Goal: Obtain resource: Obtain resource

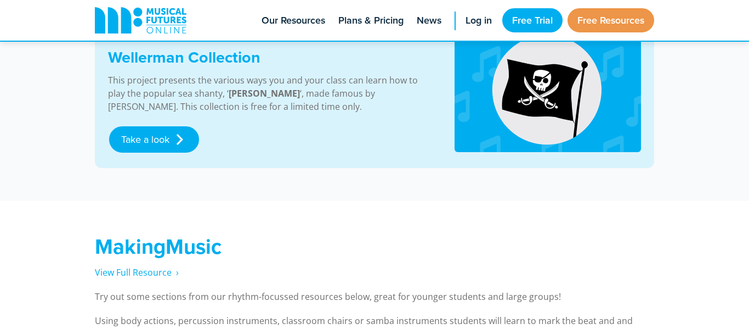
scroll to position [621, 0]
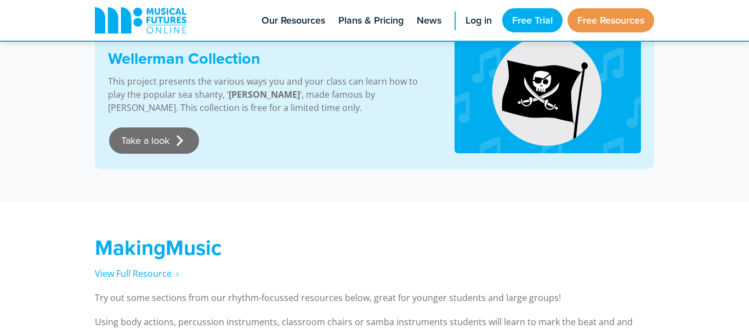
click at [150, 144] on link "Take a look" at bounding box center [154, 140] width 90 height 26
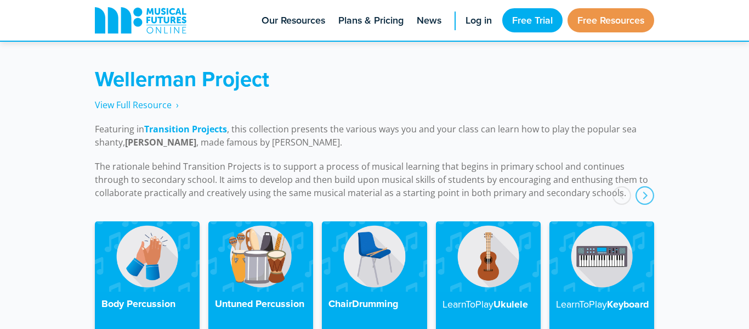
scroll to position [2478, 0]
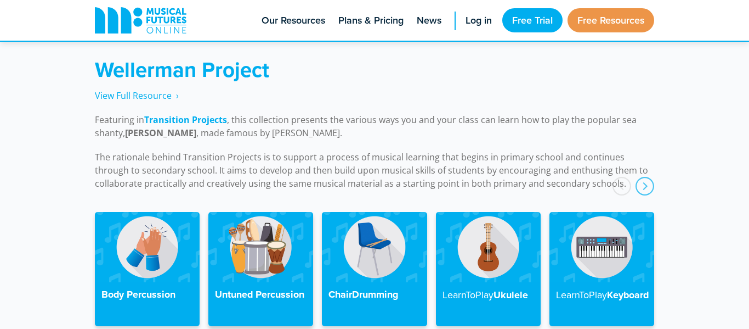
click at [236, 233] on img at bounding box center [260, 247] width 105 height 70
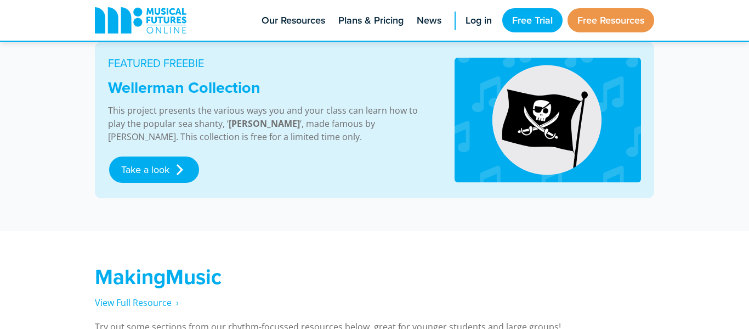
scroll to position [592, 0]
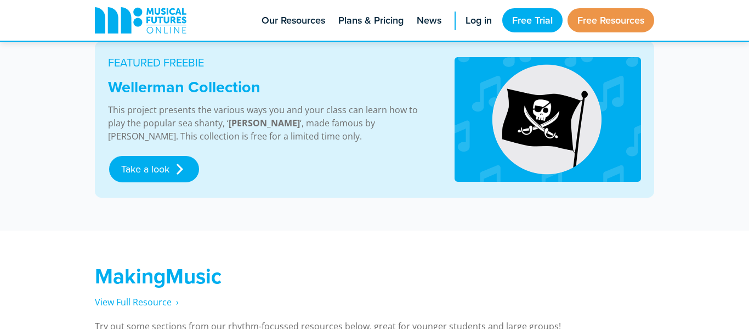
click at [386, 233] on div "MakingMusic View Full Resource‎‏‏‎ ‎ › Try out some sections from our rhythm-fo…" at bounding box center [374, 311] width 749 height 163
click at [181, 170] on link "Take a look" at bounding box center [154, 169] width 90 height 26
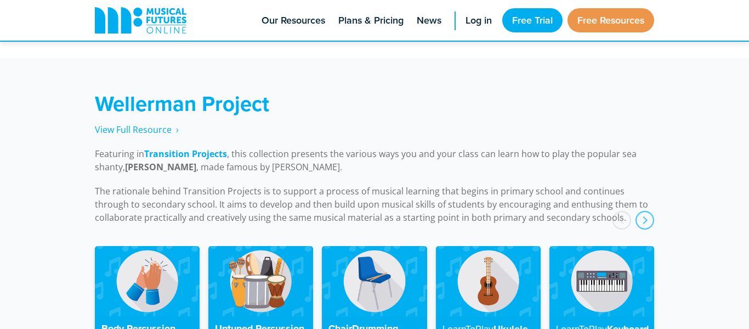
scroll to position [2478, 0]
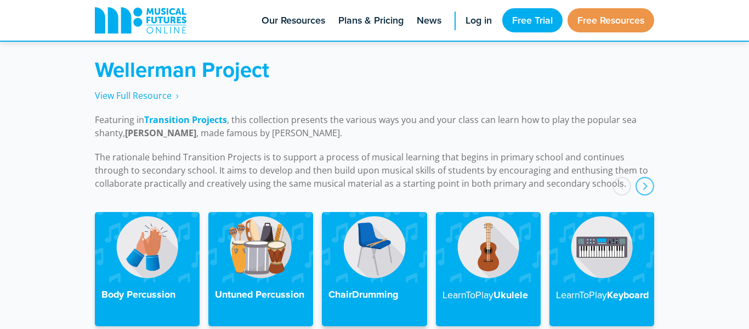
click at [392, 266] on img at bounding box center [374, 247] width 105 height 70
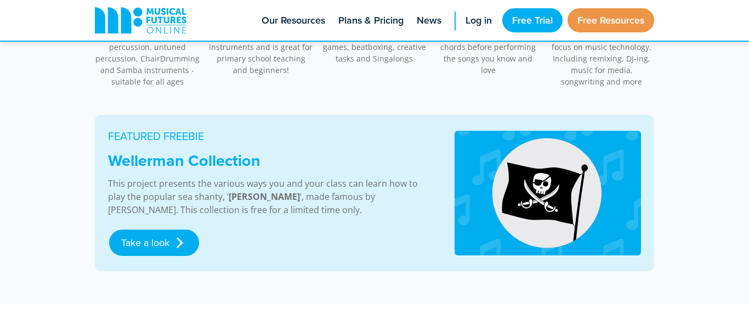
scroll to position [521, 0]
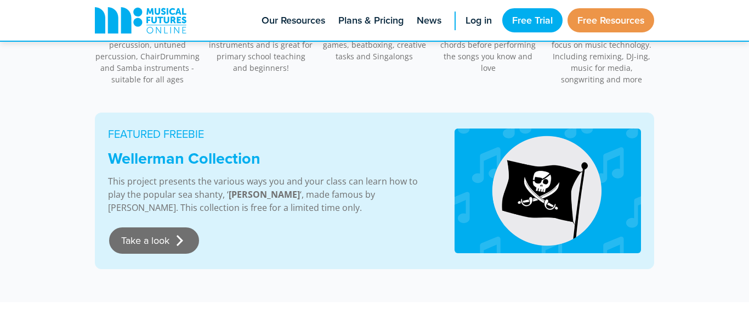
click at [169, 242] on link "Take a look" at bounding box center [154, 240] width 90 height 26
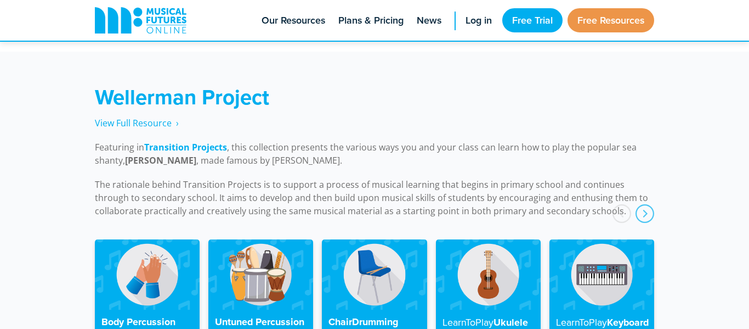
scroll to position [2478, 0]
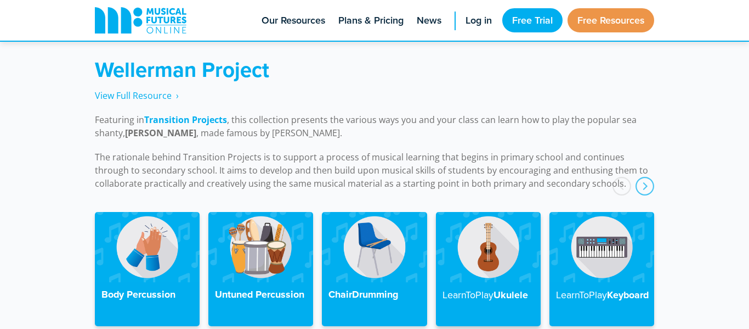
click at [473, 268] on img at bounding box center [488, 247] width 105 height 70
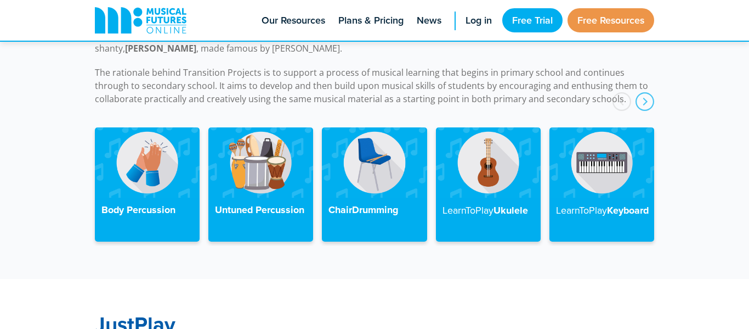
scroll to position [2562, 0]
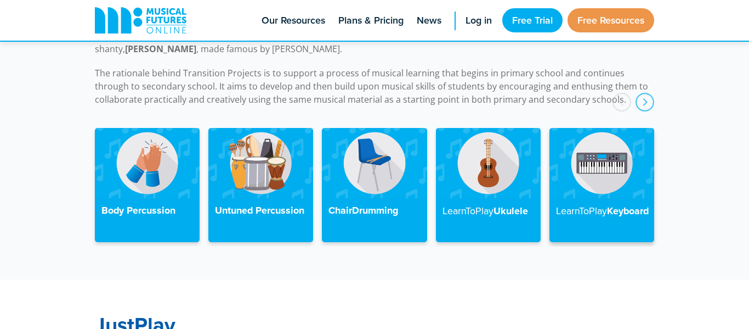
click at [597, 204] on strong "LearnToPlay" at bounding box center [581, 211] width 51 height 14
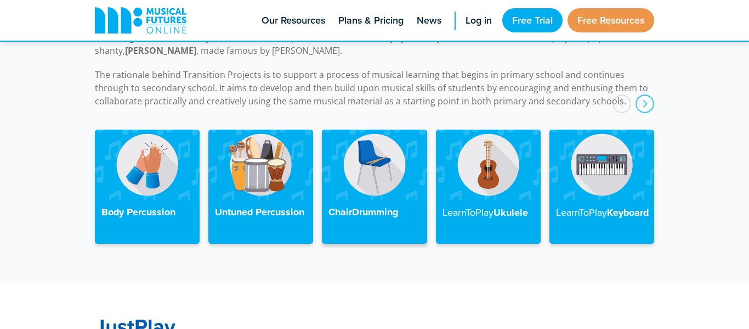
scroll to position [2562, 0]
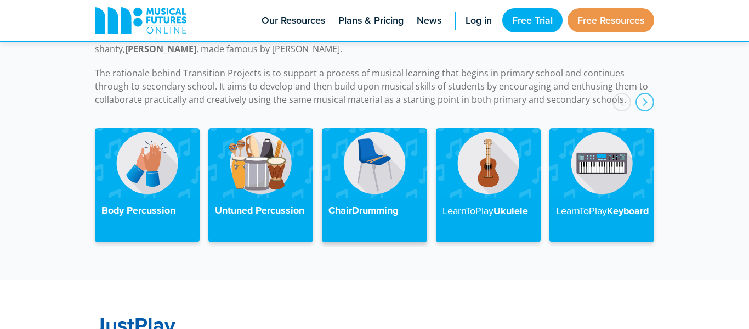
click at [377, 205] on h4 "ChairDrumming" at bounding box center [375, 211] width 92 height 12
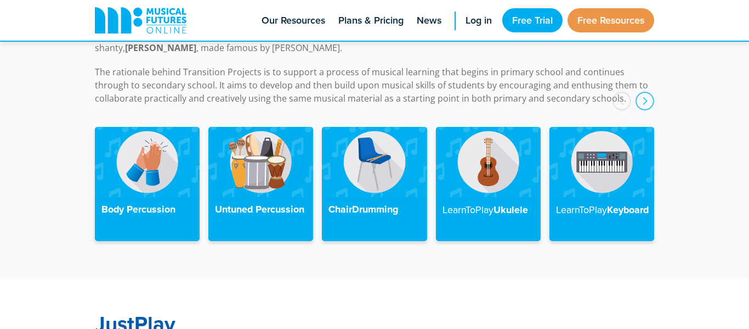
scroll to position [2562, 0]
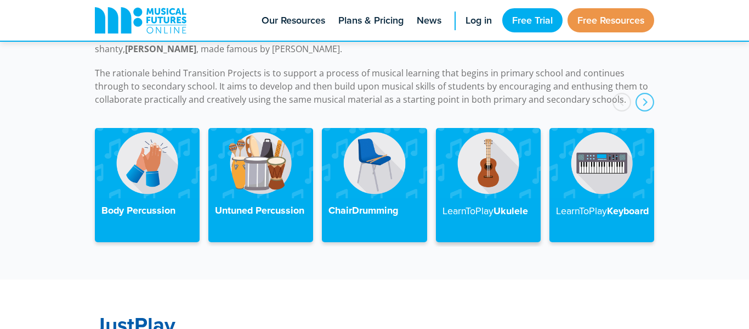
click at [510, 205] on h4 "LearnToPlay Ukulele" at bounding box center [489, 211] width 92 height 13
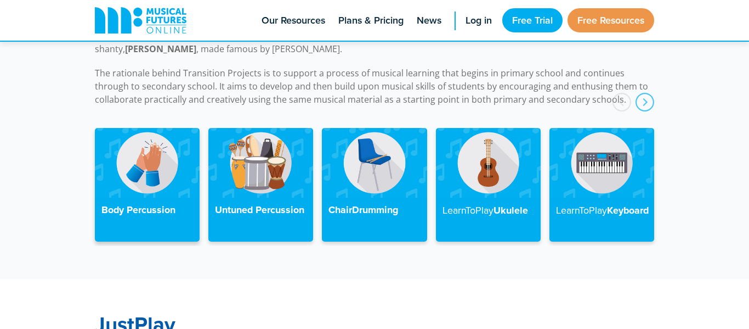
click at [126, 177] on img at bounding box center [147, 163] width 105 height 70
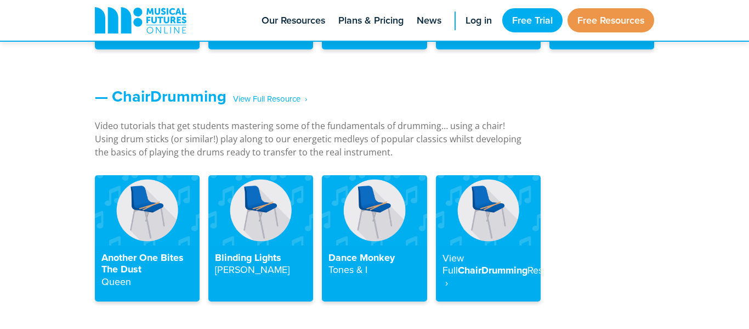
scroll to position [1193, 0]
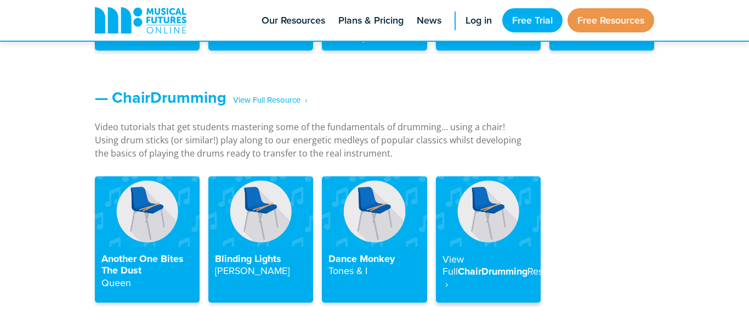
click at [457, 268] on h4 "View Full ChairDrumming Resource ‎ ›" at bounding box center [489, 271] width 92 height 37
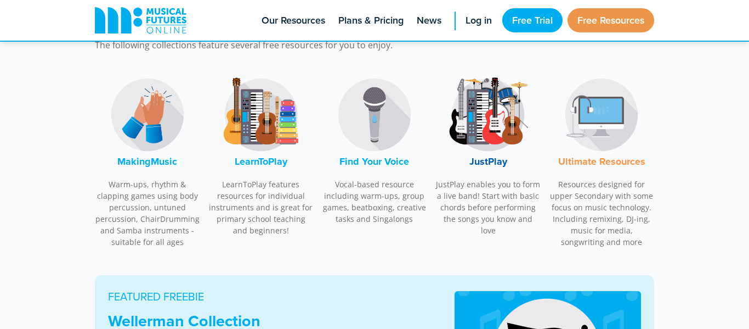
scroll to position [363, 0]
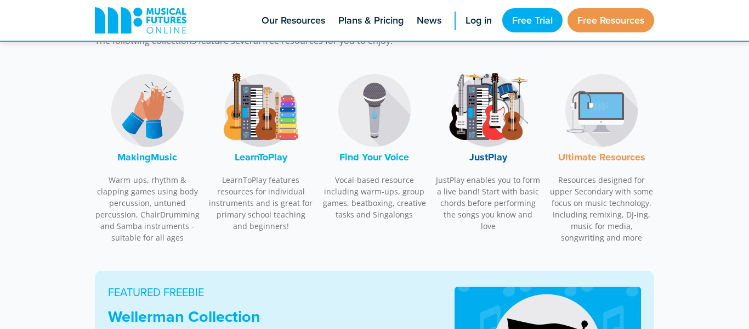
click at [482, 161] on font "JustPlay" at bounding box center [489, 157] width 38 height 14
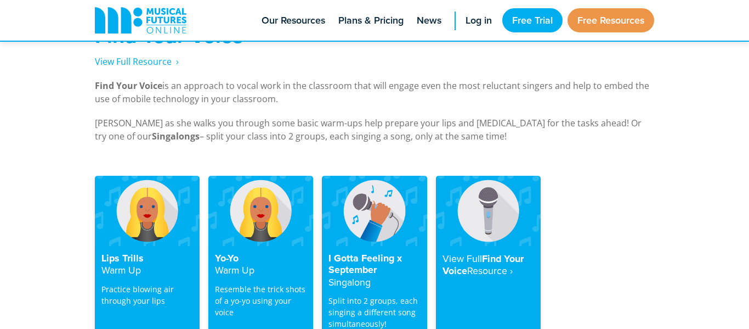
scroll to position [2131, 0]
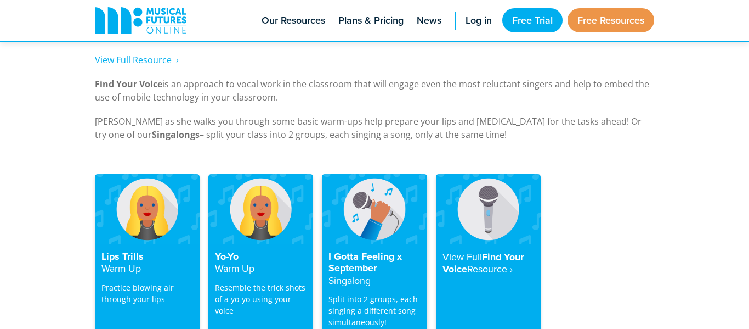
click at [376, 251] on h4 "I Gotta Feeling x September Singalong" at bounding box center [375, 269] width 92 height 36
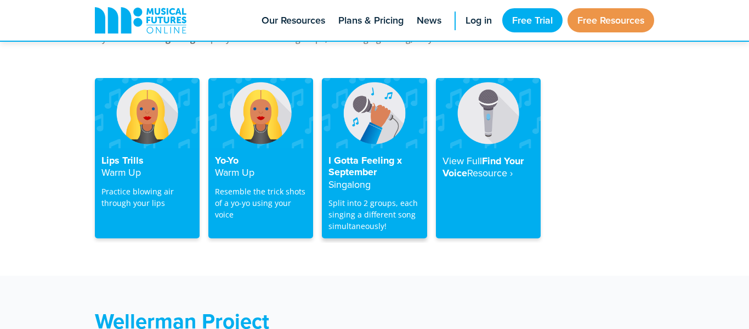
scroll to position [2236, 0]
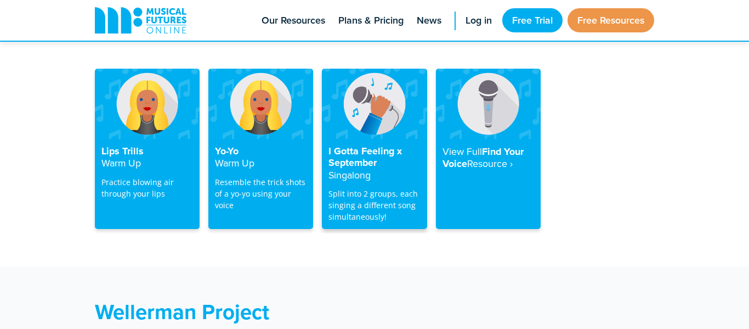
click at [352, 145] on h4 "I Gotta Feeling x September Singalong" at bounding box center [375, 163] width 92 height 36
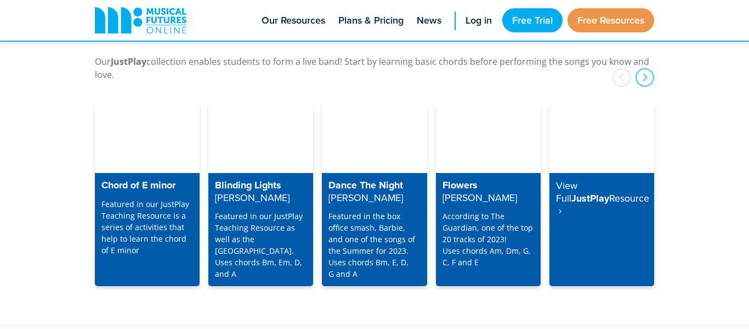
scroll to position [2878, 0]
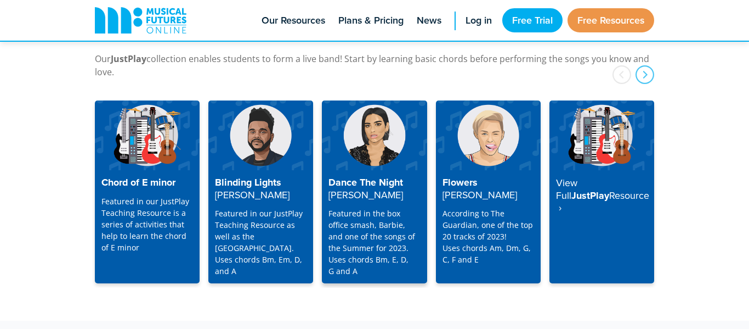
click at [377, 177] on h4 "Dance The Night [PERSON_NAME]" at bounding box center [375, 189] width 92 height 24
click at [375, 177] on h4 "Dance The Night [PERSON_NAME]" at bounding box center [375, 189] width 92 height 24
